Goal: Task Accomplishment & Management: Manage account settings

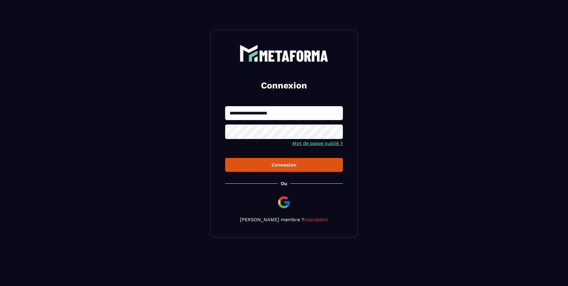
click at [277, 117] on input "**********" at bounding box center [284, 113] width 118 height 14
type input "**********"
click at [270, 165] on div "Connexion" at bounding box center [284, 165] width 108 height 6
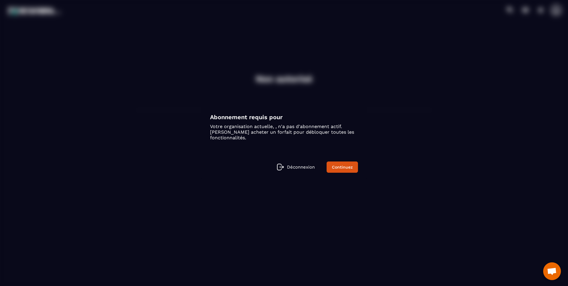
click at [343, 165] on link "Continuez" at bounding box center [342, 167] width 31 height 11
